Goal: Information Seeking & Learning: Compare options

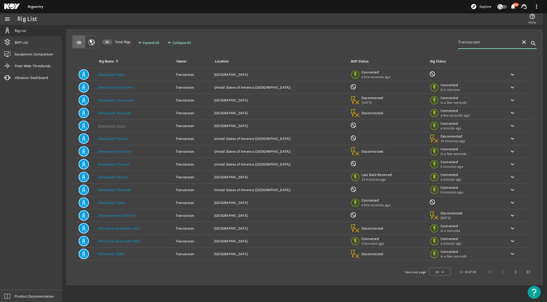
click at [485, 42] on input "Transocean" at bounding box center [487, 42] width 59 height 6
drag, startPoint x: 491, startPoint y: 42, endPoint x: 439, endPoint y: 42, distance: 52.6
click at [439, 42] on div "list 16 Total Rigs expand_more Expand All expand_less Collapse All Transocean c…" at bounding box center [304, 41] width 464 height 13
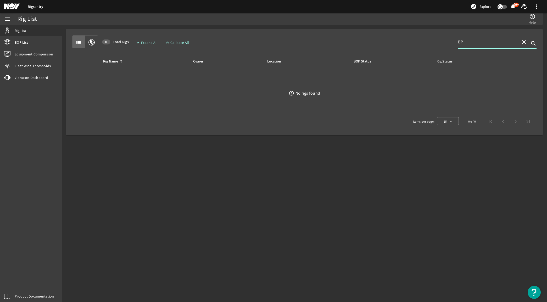
type input "B"
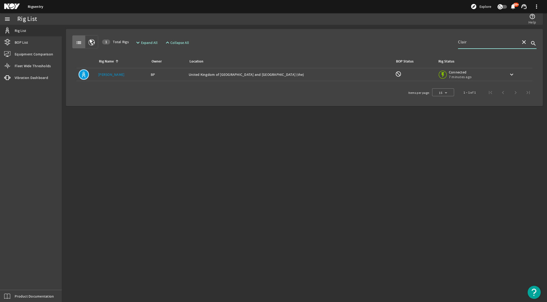
type input "Clair"
click at [109, 74] on link "[PERSON_NAME]" at bounding box center [111, 74] width 26 height 5
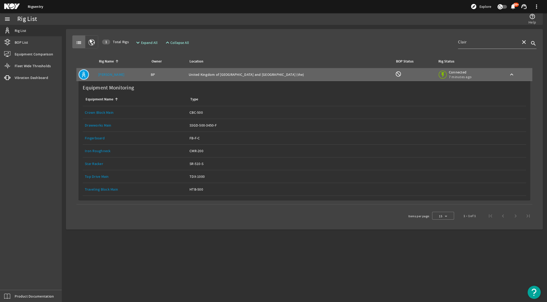
click at [105, 177] on link "Top Drive Main" at bounding box center [97, 176] width 24 height 5
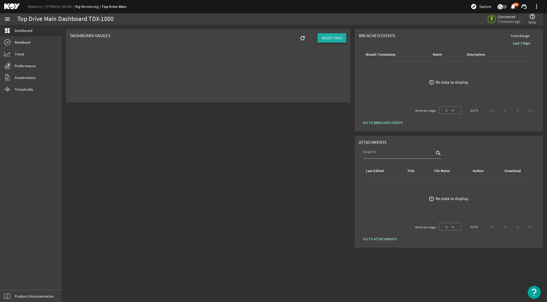
click at [330, 38] on span "SELECT TAGS" at bounding box center [332, 37] width 20 height 5
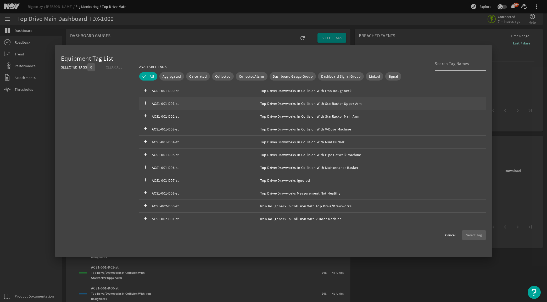
click at [196, 102] on span "ACS1-001-D01-st" at bounding box center [204, 104] width 104 height 6
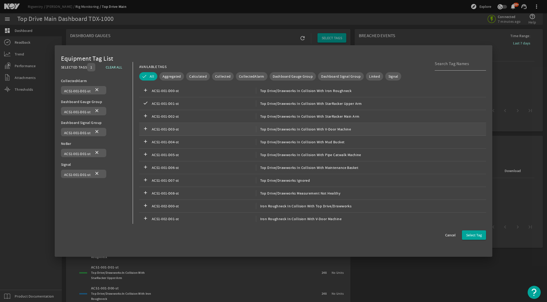
drag, startPoint x: 196, startPoint y: 126, endPoint x: 198, endPoint y: 134, distance: 8.2
click at [196, 126] on span "ACS1-001-D03-st" at bounding box center [204, 129] width 104 height 6
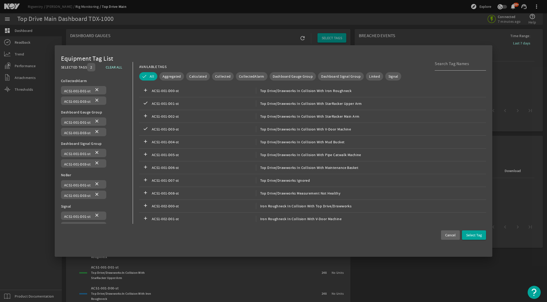
click at [452, 235] on span "Cancel" at bounding box center [450, 235] width 10 height 5
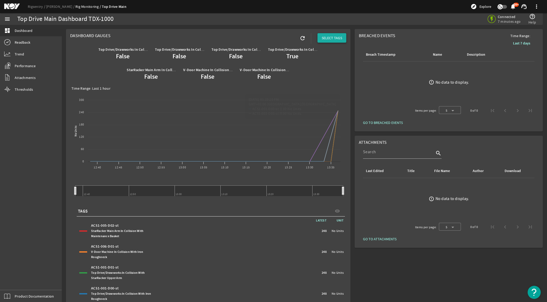
click at [338, 38] on span "SELECT TAGS" at bounding box center [332, 37] width 20 height 5
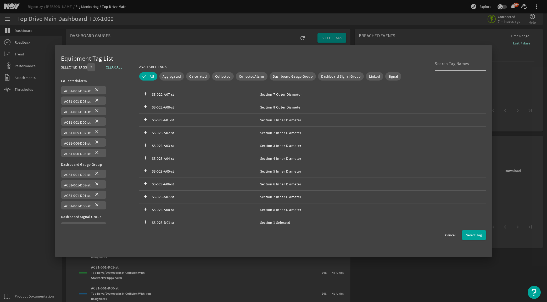
scroll to position [1383, 0]
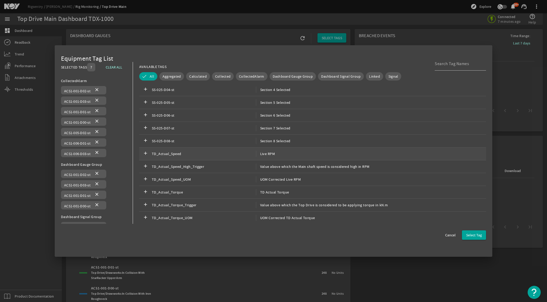
click at [210, 156] on span "TD_Actual_Speed" at bounding box center [204, 154] width 104 height 6
click at [208, 167] on span "TD_Actual_Speed_High_Trigger" at bounding box center [204, 167] width 104 height 6
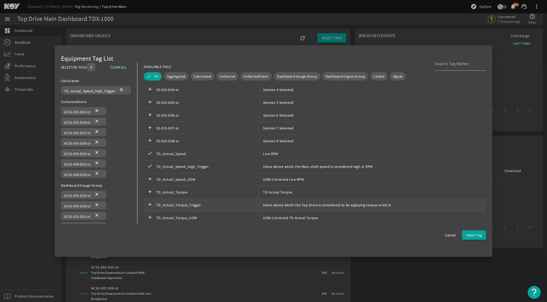
drag, startPoint x: 209, startPoint y: 193, endPoint x: 209, endPoint y: 211, distance: 18.3
click at [209, 196] on span "TD_Actual_Torque" at bounding box center [207, 192] width 103 height 6
click at [209, 213] on div "add TD_Actual_Torque_UOM UOM Corrected TD Actual Torque" at bounding box center [315, 218] width 342 height 13
click at [467, 235] on span "Select Tag" at bounding box center [474, 235] width 16 height 5
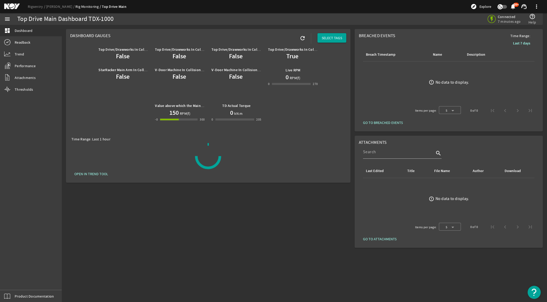
click at [349, 95] on rigsentry-mat-card "Dashboard Gauges refresh SELECT TAGS Top Drive/Drawworks In Collision With Star…" at bounding box center [208, 106] width 289 height 158
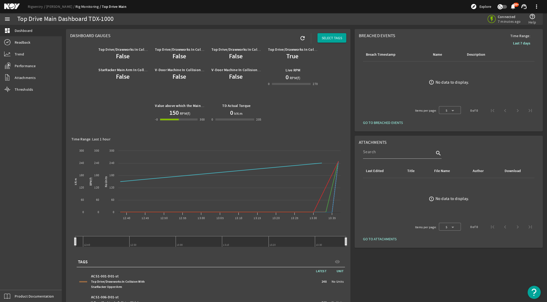
drag, startPoint x: 514, startPoint y: 42, endPoint x: 532, endPoint y: 48, distance: 18.9
click at [514, 42] on b "Last 7 days" at bounding box center [521, 43] width 17 height 5
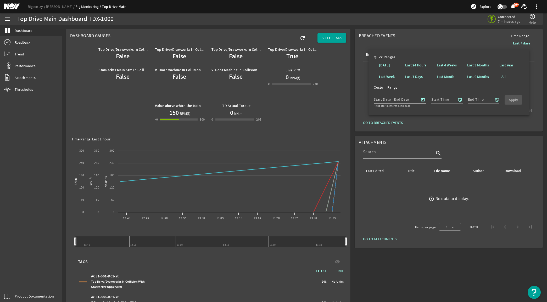
click at [353, 84] on rigsentry-mat-card "Breached Events Time Range: Last 7 days Breach Timestamp Name Description error…" at bounding box center [449, 80] width 192 height 107
click at [31, 42] on link "Readback" at bounding box center [31, 43] width 62 height 12
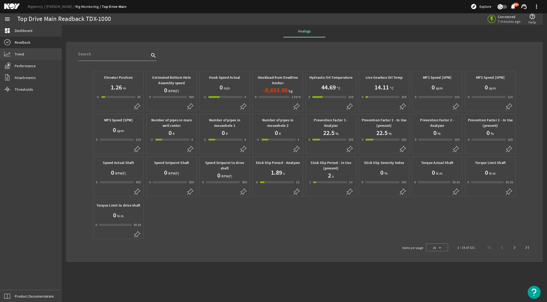
click at [24, 53] on link "Trend" at bounding box center [31, 54] width 62 height 12
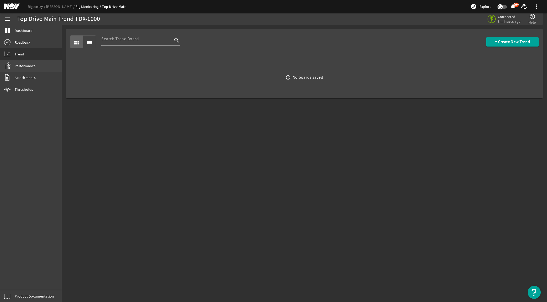
click at [29, 64] on span "Performance" at bounding box center [25, 65] width 21 height 5
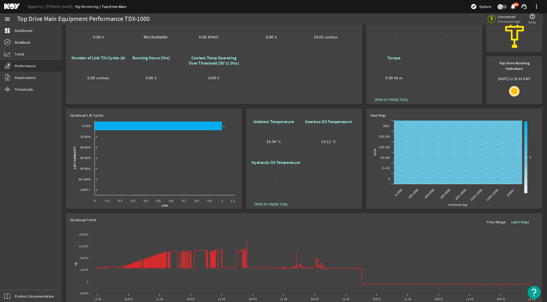
scroll to position [65, 0]
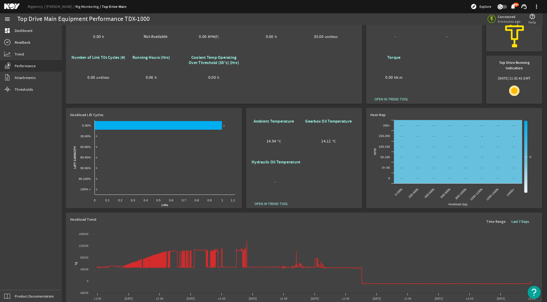
click at [364, 106] on rigsentry-mat-card "Heat Map Created with Highcharts 11.1.0 Hookload (kg) RPM -- ​ -- -- ​ -- -- ​ …" at bounding box center [454, 158] width 180 height 105
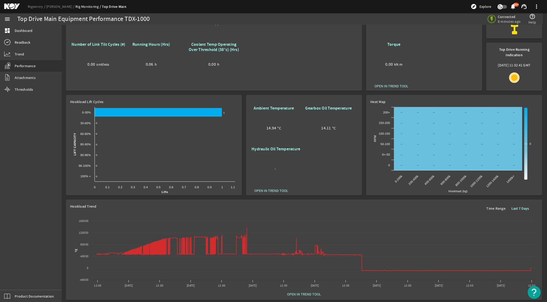
scroll to position [83, 0]
click at [31, 75] on link "Attachments" at bounding box center [31, 78] width 62 height 12
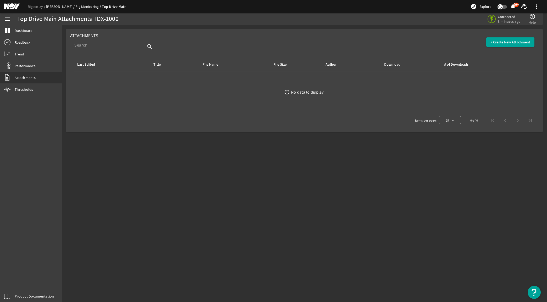
click at [54, 7] on link "[PERSON_NAME]" at bounding box center [60, 6] width 29 height 5
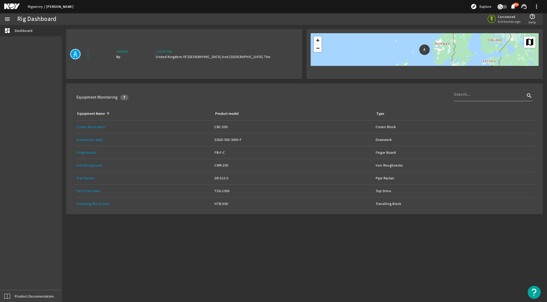
click at [33, 6] on link "Rigsentry" at bounding box center [37, 6] width 18 height 5
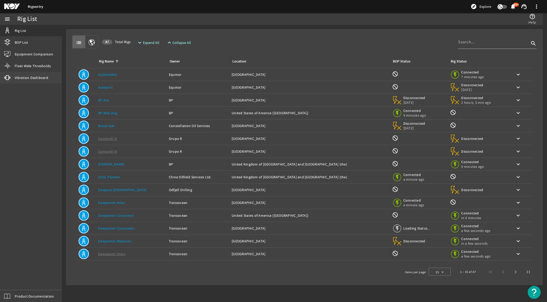
click at [29, 77] on span "Vibration Dashboard" at bounding box center [32, 77] width 34 height 5
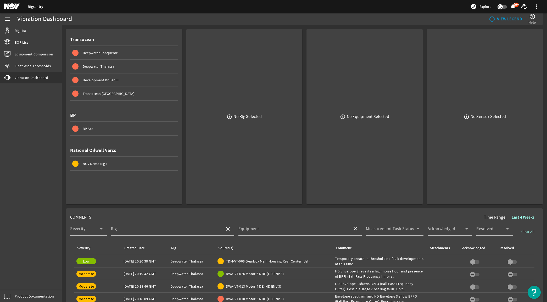
click at [100, 165] on div "NOV Demo Rig 1" at bounding box center [130, 163] width 95 height 5
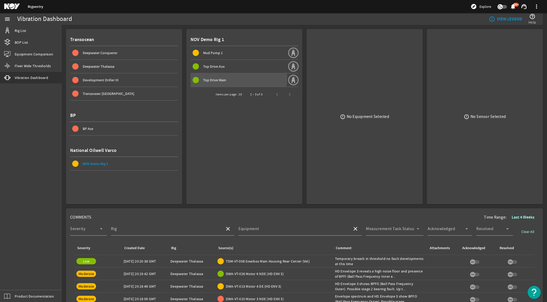
click at [224, 77] on div "Top Drive Main" at bounding box center [245, 79] width 85 height 5
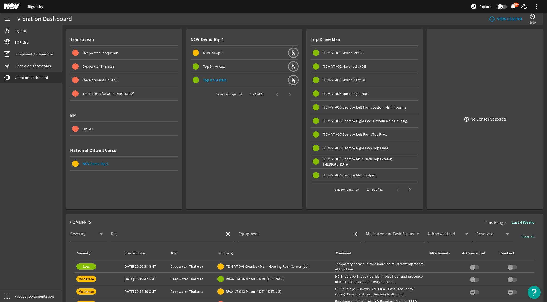
click at [328, 65] on span "TDM-VT-002 Motor Left NDE" at bounding box center [344, 66] width 43 height 5
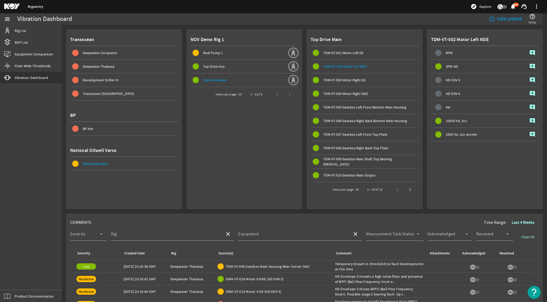
click at [423, 170] on rigsentry-mat-card "TDM-VT-002 Motor Left NDE RPM add_comment SPM HD add_comment HD ENV 3 add_comme…" at bounding box center [483, 117] width 120 height 185
click at [302, 27] on rigsentry-mat-card "Top Drive Main TDM-VT-001 Motor Left DE TDM-VT-002 Motor Left NDE TDM-VT-003 Mo…" at bounding box center [362, 117] width 120 height 185
click at [40, 65] on span "Fleet Wide Thresholds" at bounding box center [33, 65] width 36 height 5
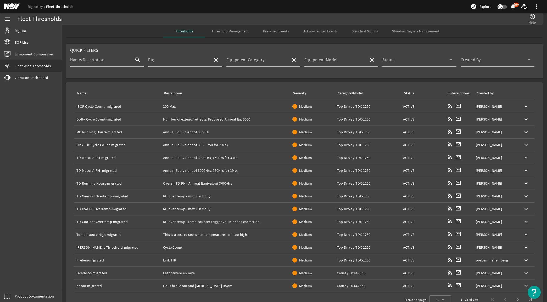
click at [231, 29] on span "Threshold Management" at bounding box center [229, 31] width 37 height 13
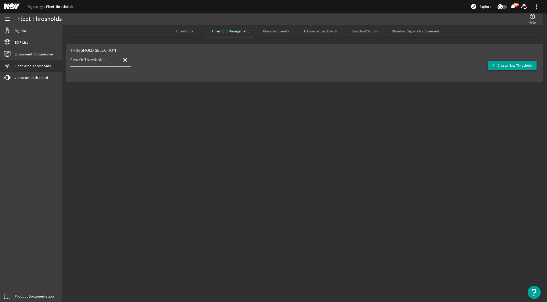
click at [508, 68] on span "Create New Threshold" at bounding box center [515, 65] width 35 height 5
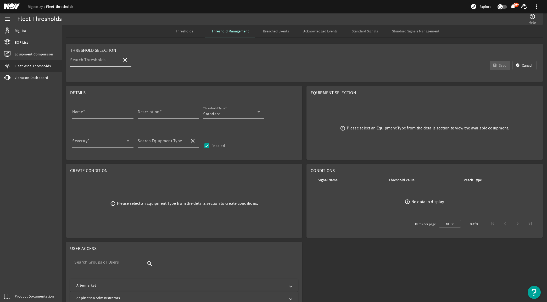
click at [109, 58] on div "Search Thresholds" at bounding box center [94, 60] width 48 height 14
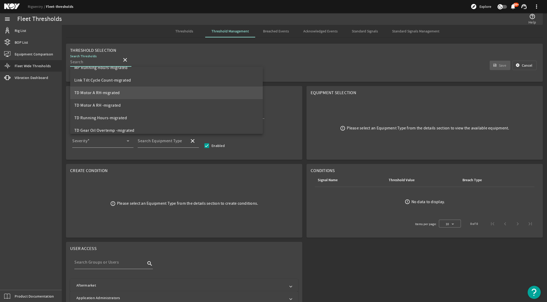
scroll to position [65, 0]
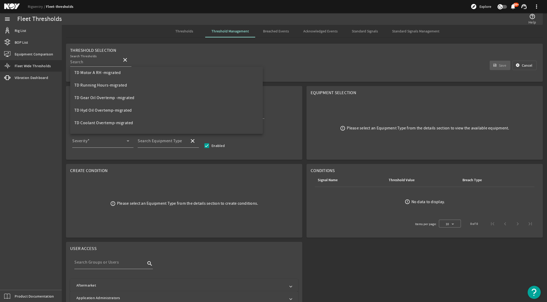
click at [311, 83] on rigsentry-mat-card "Threshold Selection Search Thresholds close save Save [PERSON_NAME]" at bounding box center [304, 63] width 485 height 42
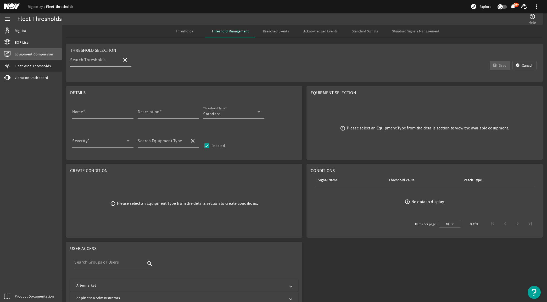
click at [36, 56] on span "Equipment Comparison" at bounding box center [34, 54] width 38 height 5
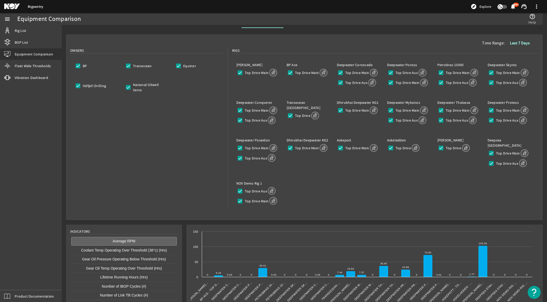
scroll to position [17, 0]
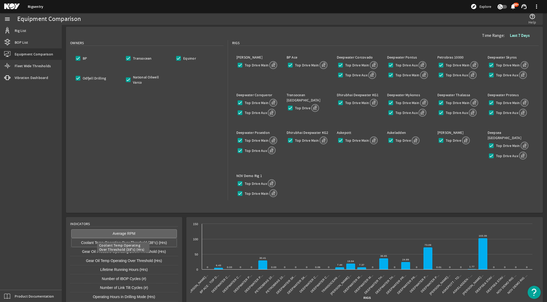
click at [135, 238] on button "Coolant Temp Operating Over Threshold (38°c) (Hrs)" at bounding box center [124, 242] width 106 height 9
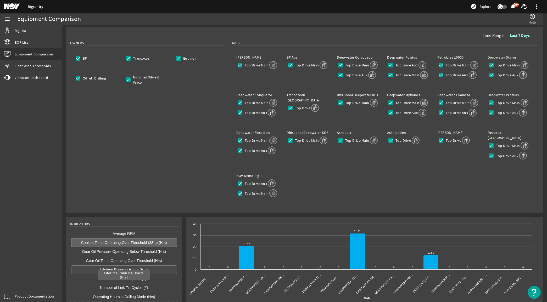
click at [130, 266] on button "Lifetime Running Hours (Hrs)" at bounding box center [124, 270] width 106 height 9
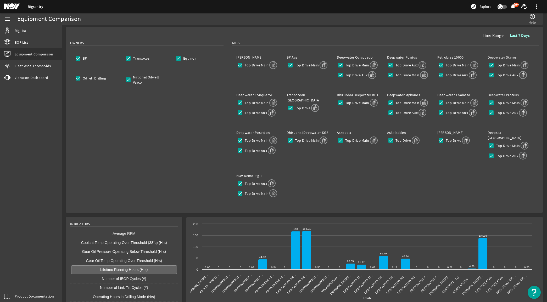
click at [186, 215] on rigsentry-mat-card "Created with Highcharts 11.1.0 Rigs 0.06 ​ 0.06 0 ​ 0 0 ​ 0 0 ​ 0 0.09 ​ 0.09 4…" at bounding box center [364, 262] width 361 height 94
click at [183, 178] on div "Owners BP Transocean Equinor Odfjell Drilling National Oilwell Varco" at bounding box center [146, 129] width 153 height 178
